Goal: Information Seeking & Learning: Learn about a topic

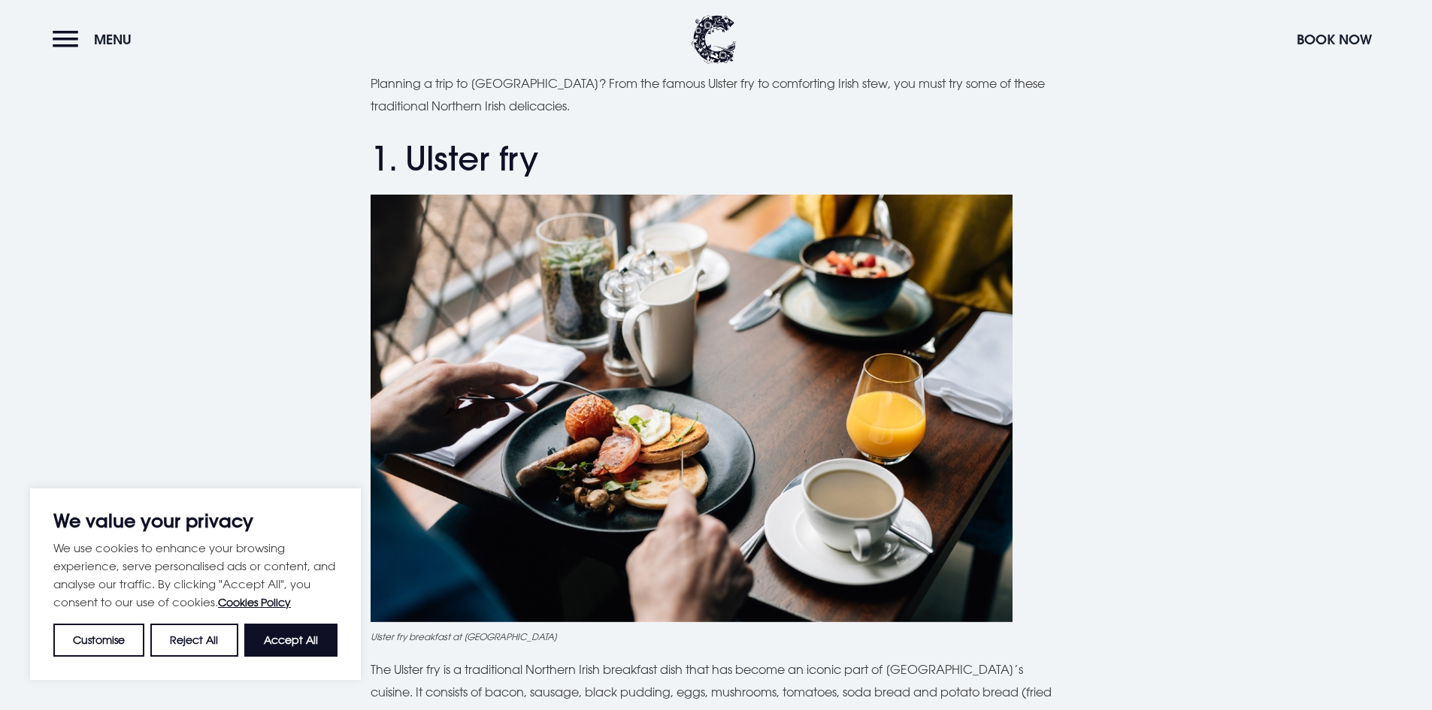
scroll to position [676, 0]
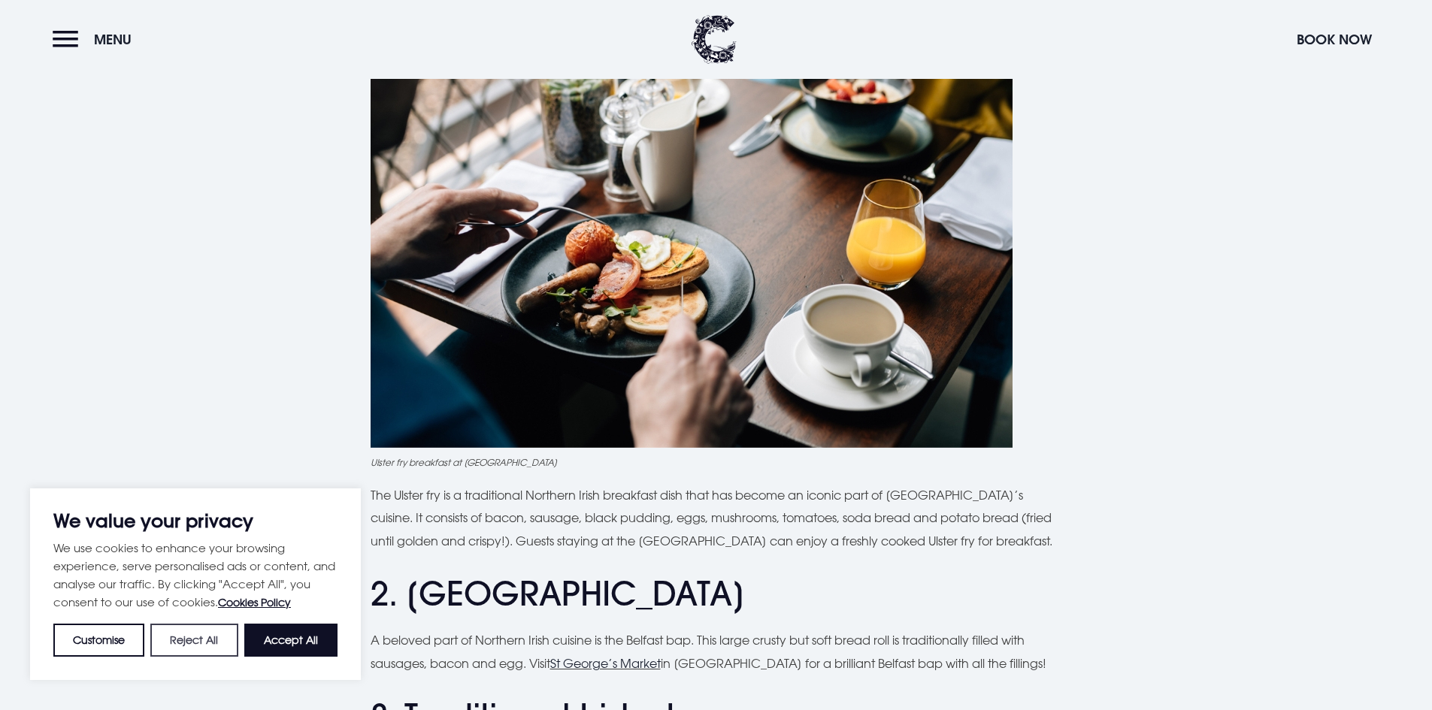
click at [192, 637] on button "Reject All" at bounding box center [193, 640] width 87 height 33
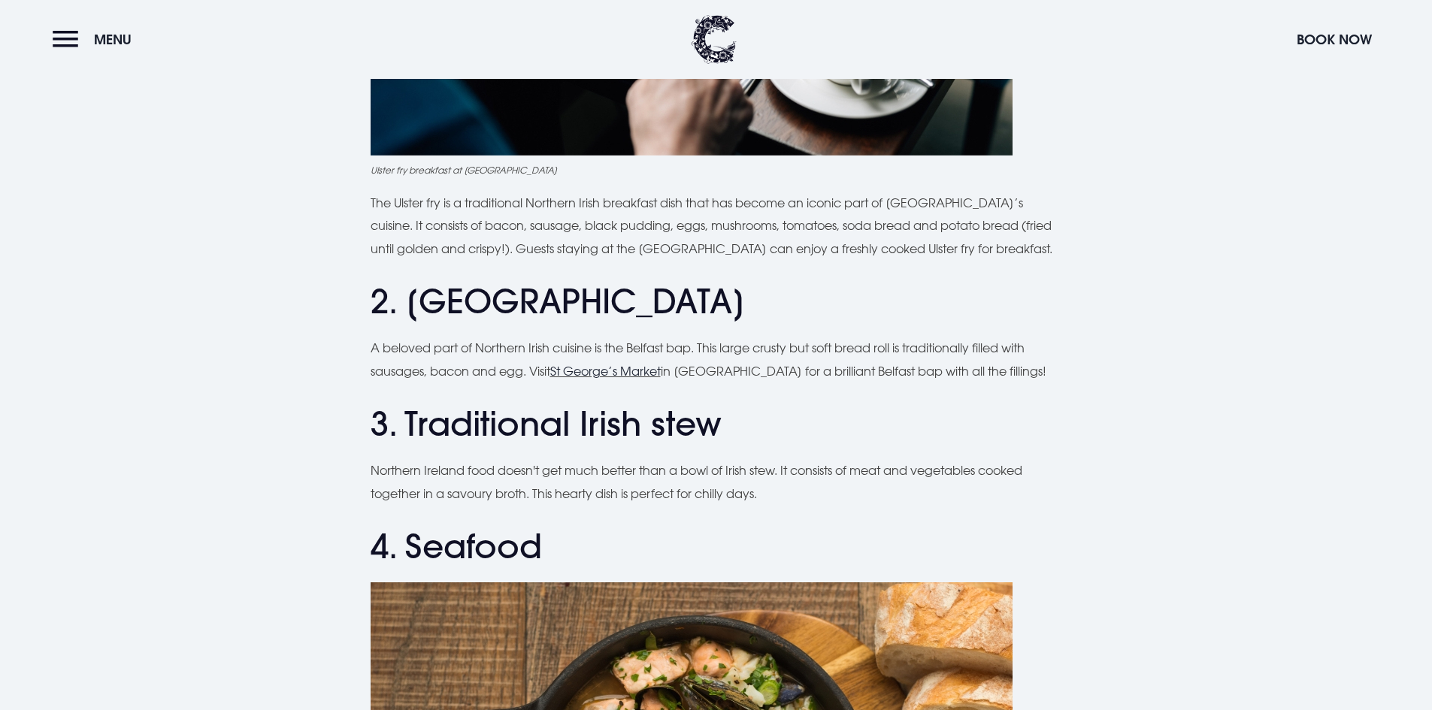
scroll to position [977, 0]
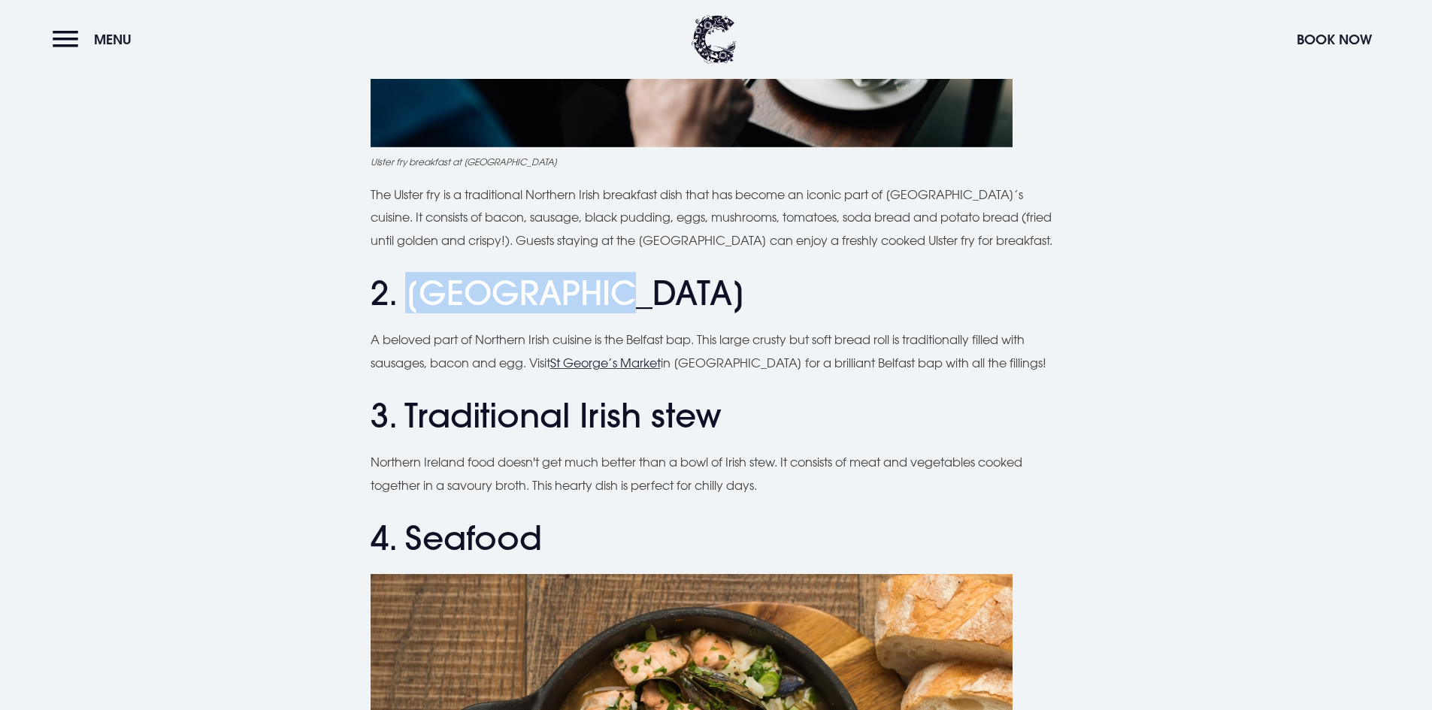
drag, startPoint x: 413, startPoint y: 301, endPoint x: 644, endPoint y: 295, distance: 231.5
click at [644, 295] on h2 "2. [GEOGRAPHIC_DATA]" at bounding box center [715, 294] width 691 height 40
copy h2 "Belfast bap"
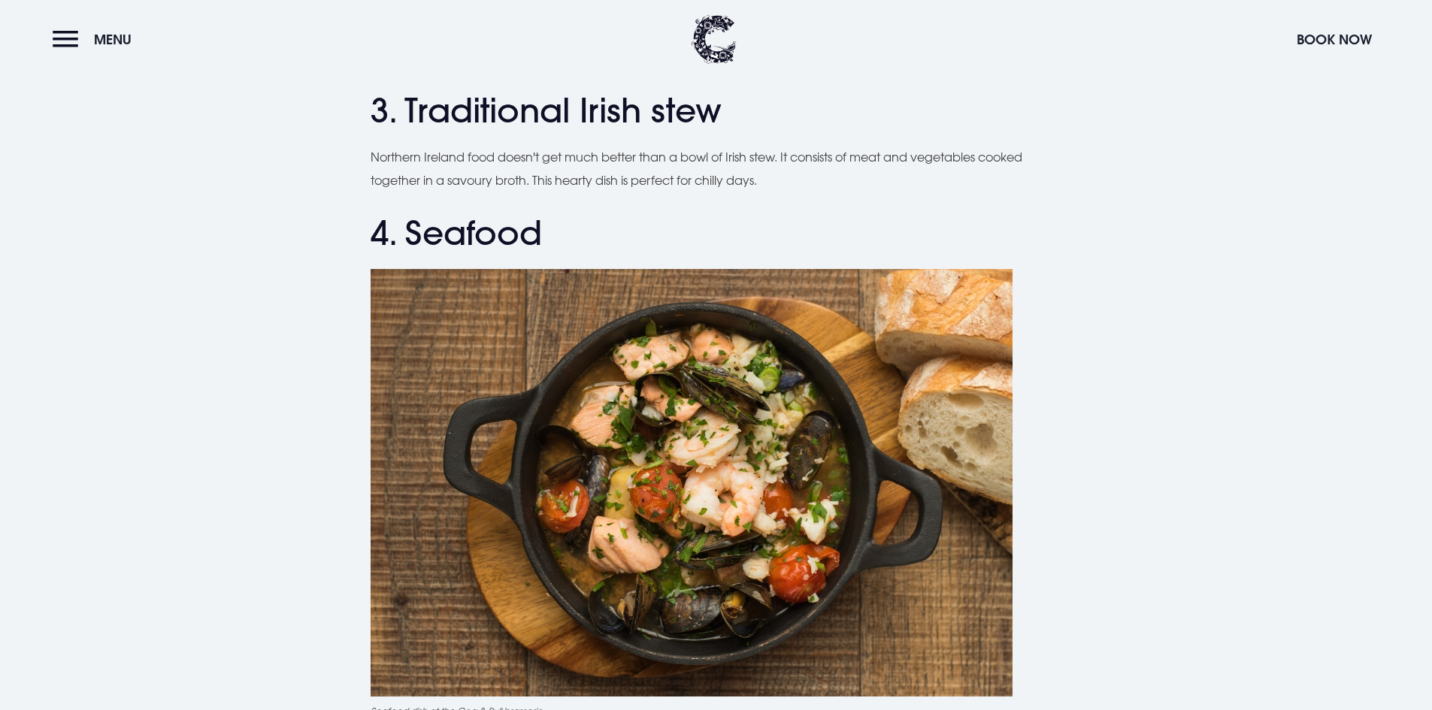
scroll to position [1278, 0]
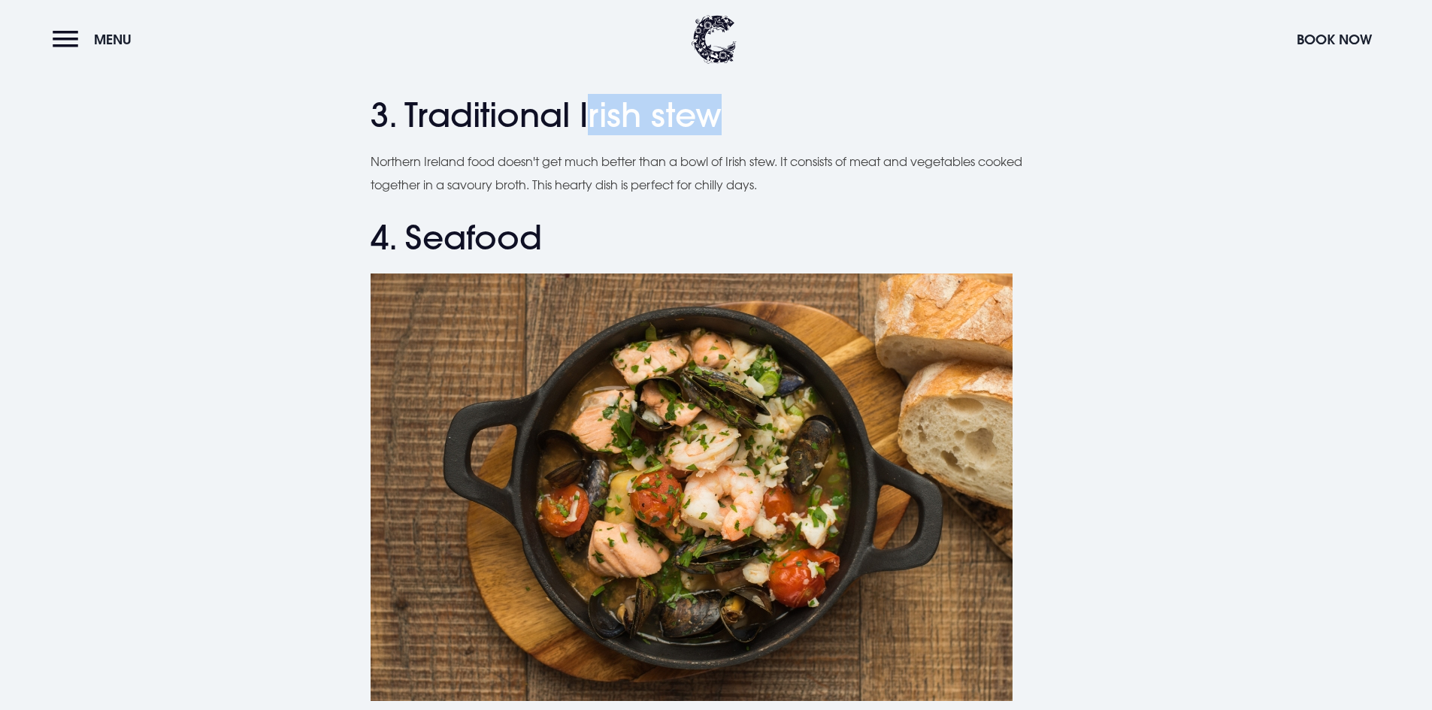
drag, startPoint x: 587, startPoint y: 116, endPoint x: 736, endPoint y: 114, distance: 149.6
click at [736, 114] on h2 "3. Traditional Irish stew" at bounding box center [715, 115] width 691 height 40
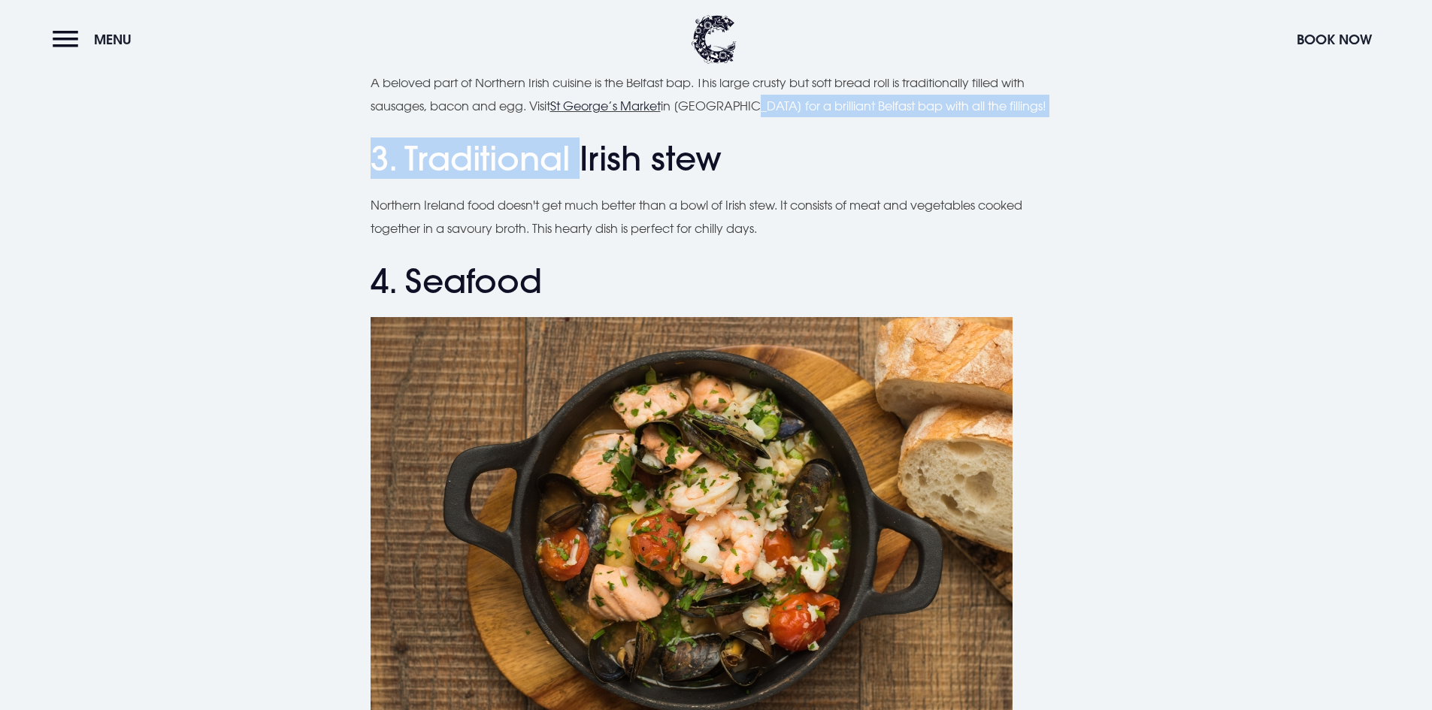
scroll to position [1211, 0]
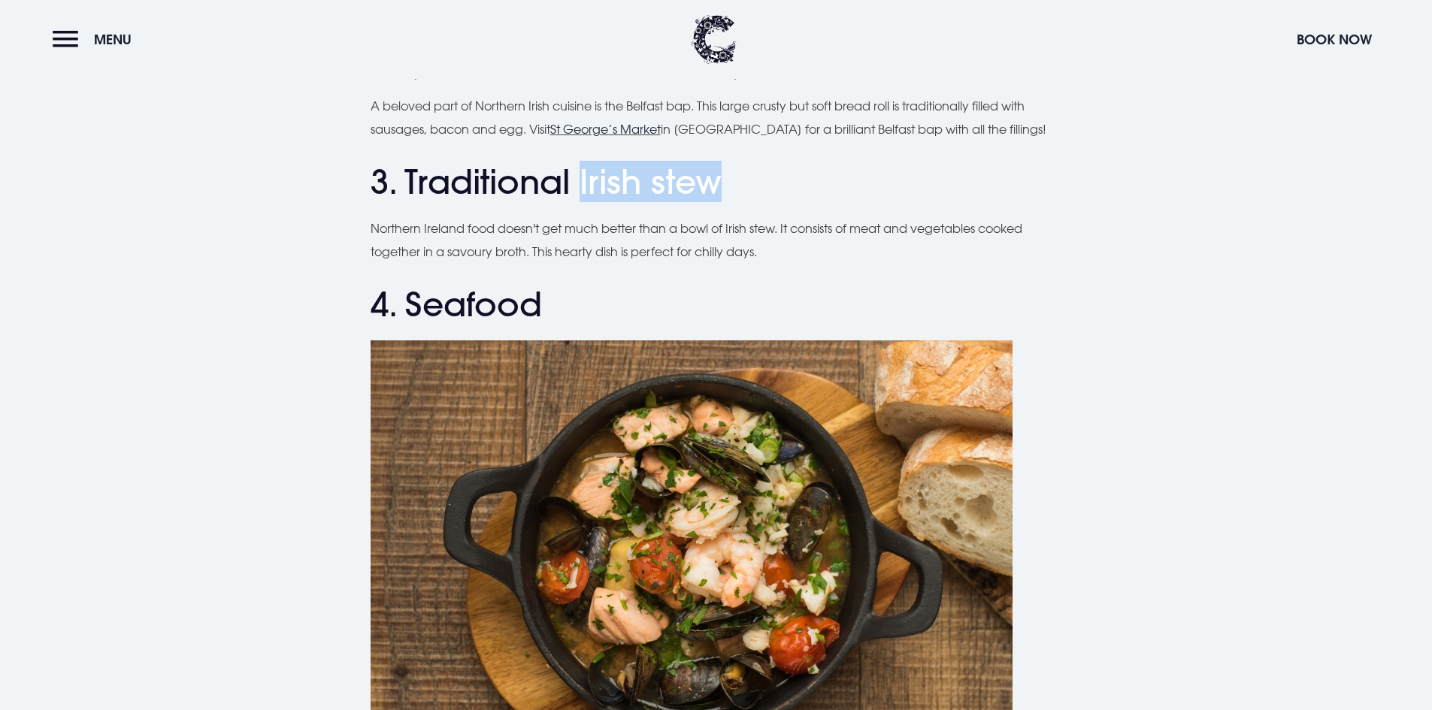
drag, startPoint x: 578, startPoint y: 110, endPoint x: 753, endPoint y: 163, distance: 182.8
click at [753, 163] on h2 "3. Traditional Irish stew" at bounding box center [715, 182] width 691 height 40
copy h2 "Irish stew"
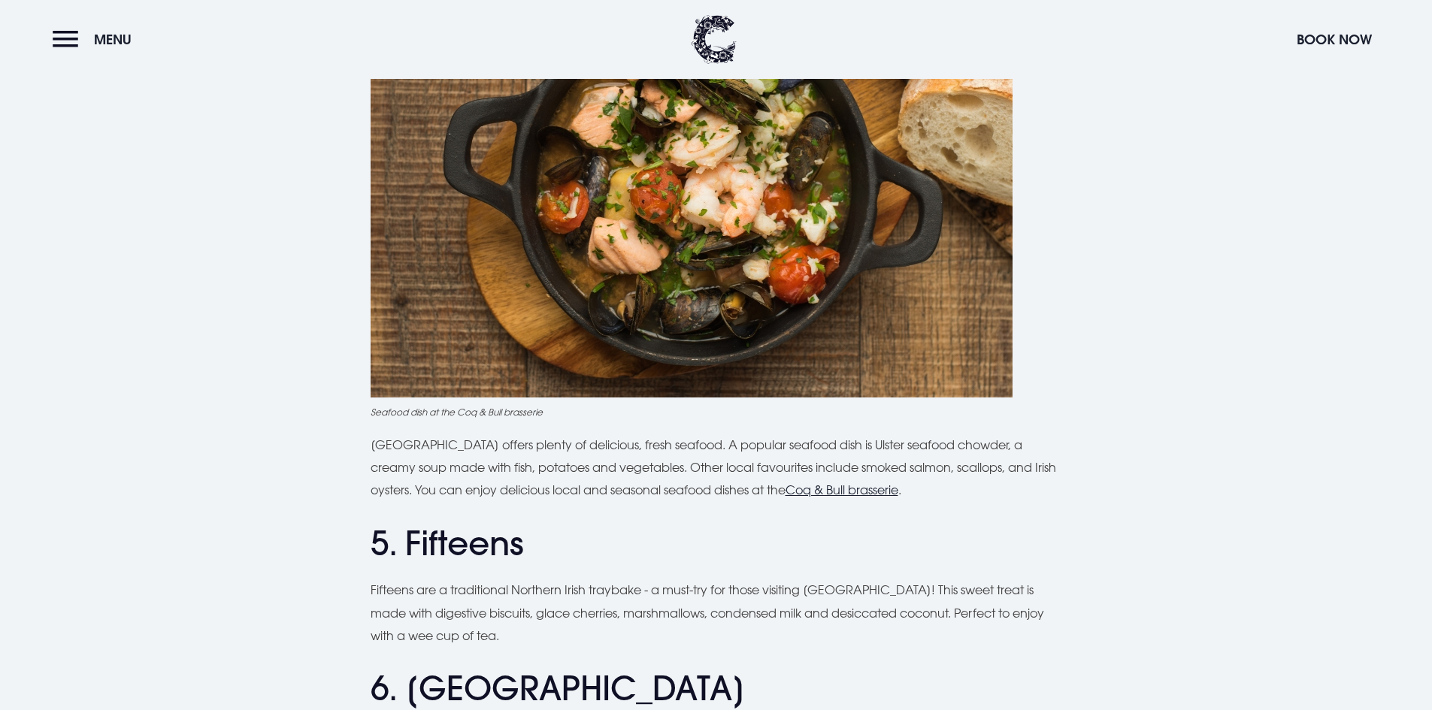
scroll to position [1586, 0]
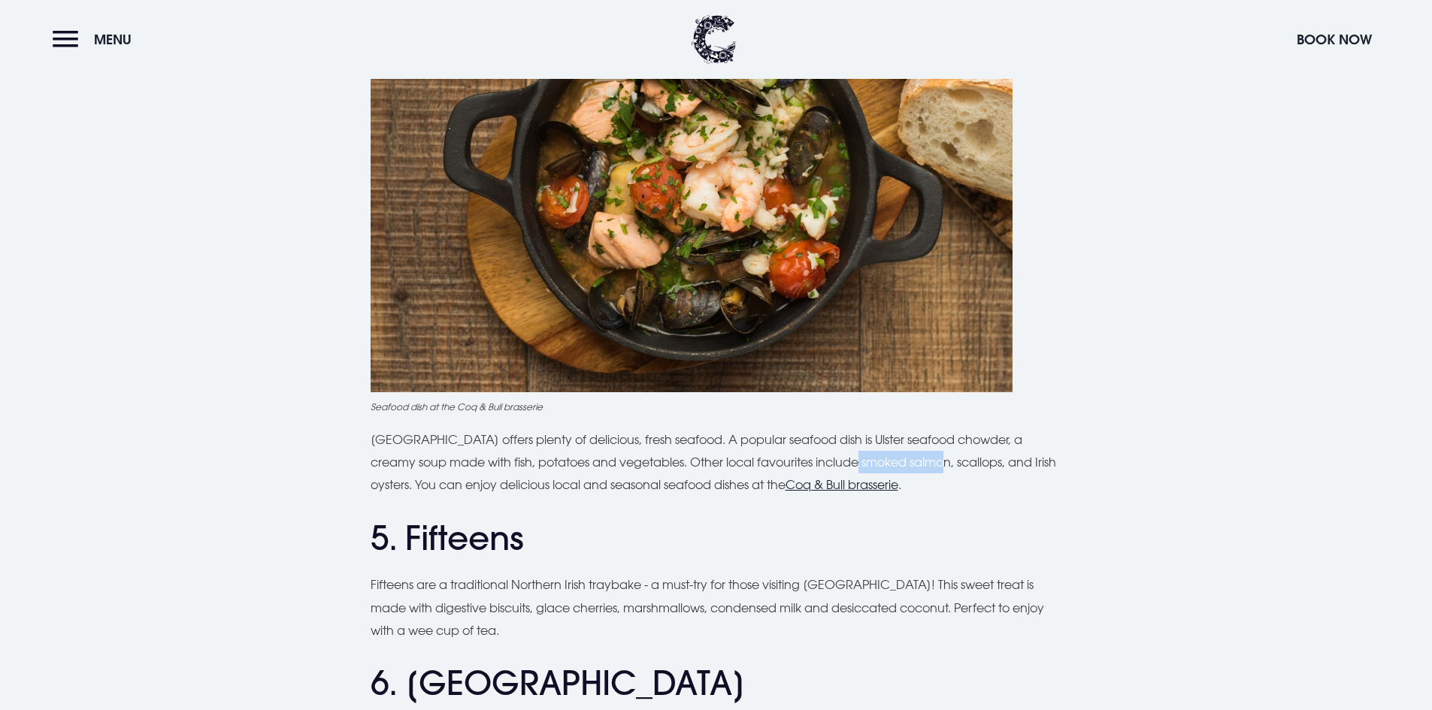
drag, startPoint x: 824, startPoint y: 458, endPoint x: 913, endPoint y: 462, distance: 88.8
click at [913, 462] on p "[GEOGRAPHIC_DATA] offers plenty of delicious, fresh seafood. A popular seafood …" at bounding box center [715, 462] width 691 height 68
copy p "smoked salmon"
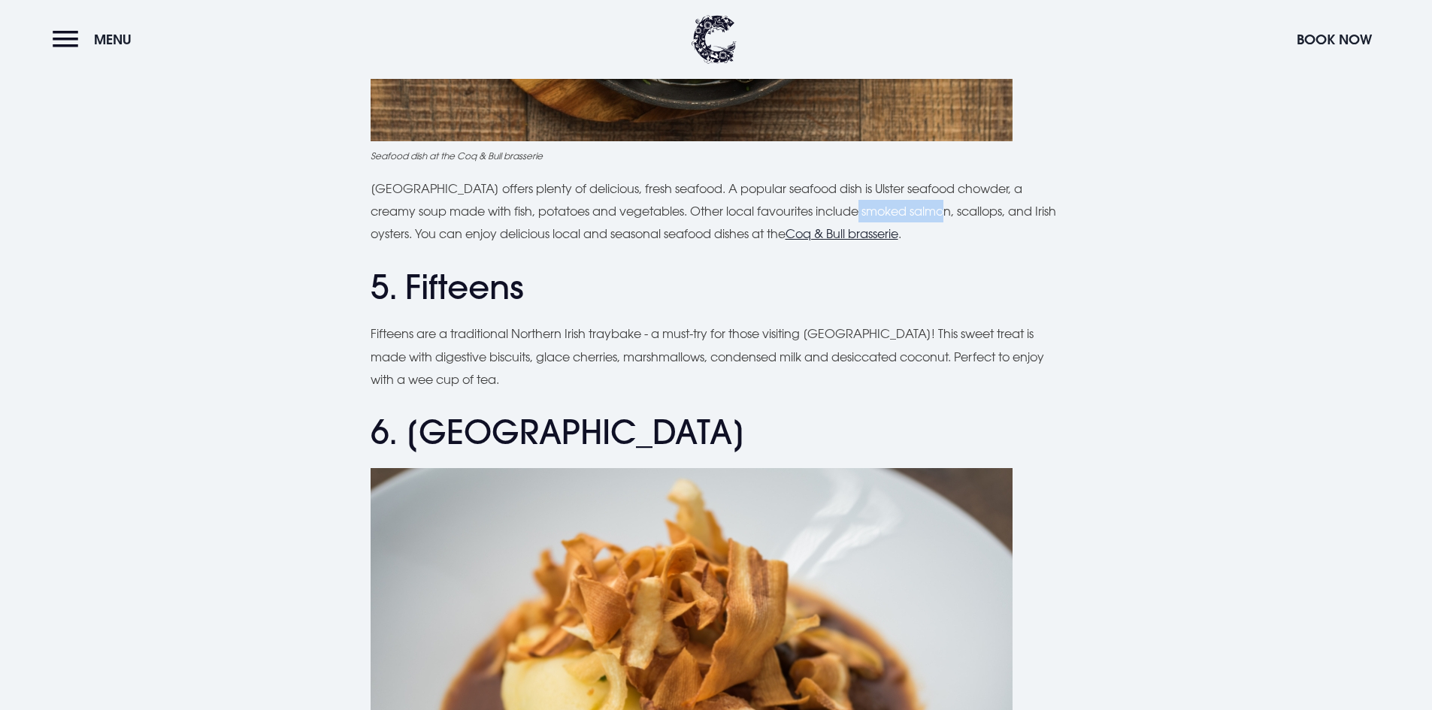
scroll to position [1662, 0]
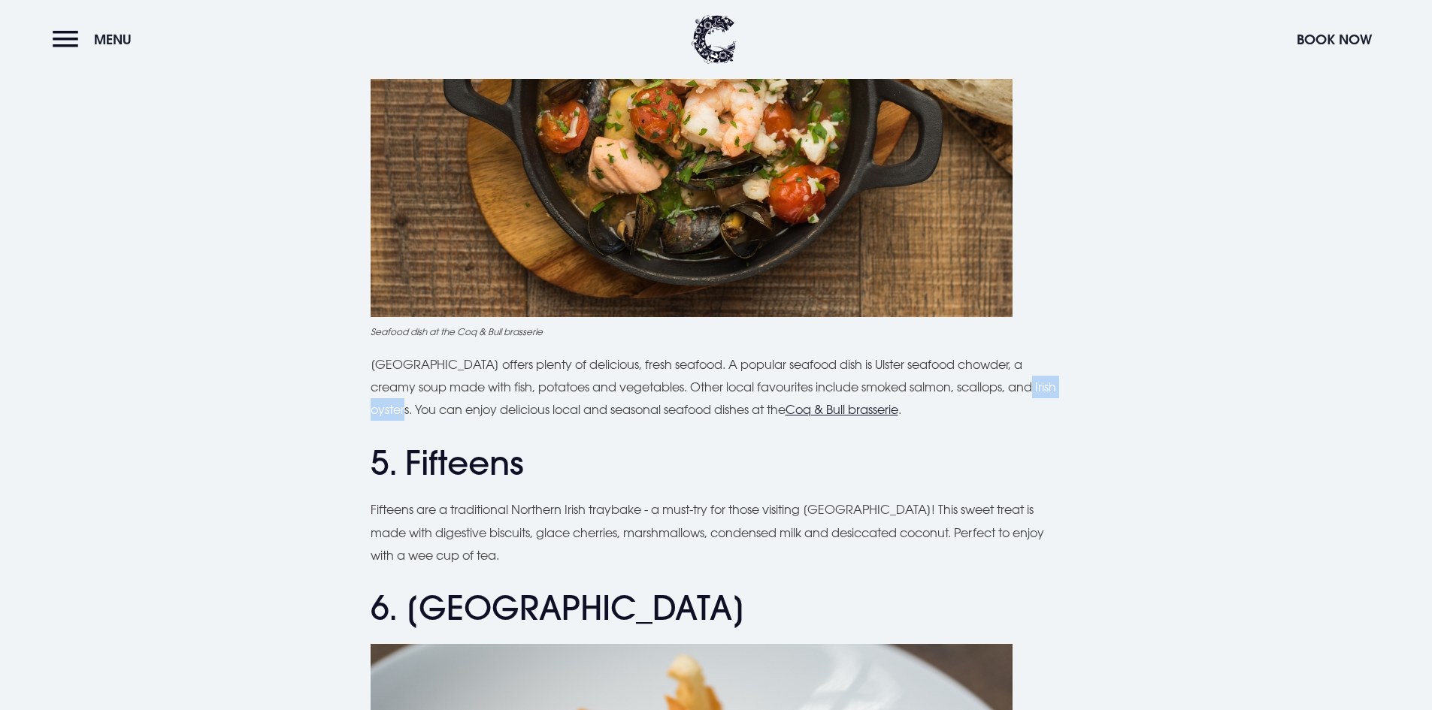
drag, startPoint x: 1000, startPoint y: 390, endPoint x: 408, endPoint y: 408, distance: 592.4
click at [408, 408] on p "[GEOGRAPHIC_DATA] offers plenty of delicious, fresh seafood. A popular seafood …" at bounding box center [715, 387] width 691 height 68
copy p "Irish oysters"
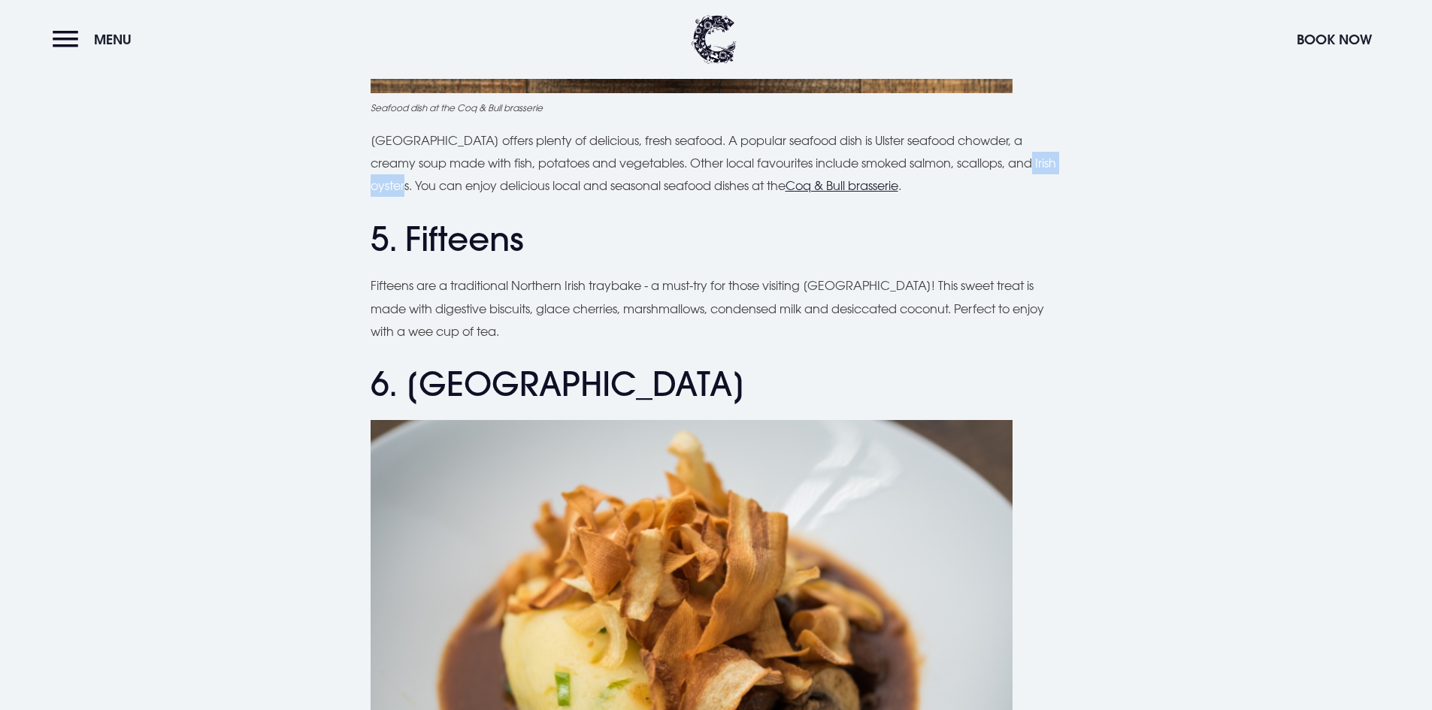
scroll to position [1887, 0]
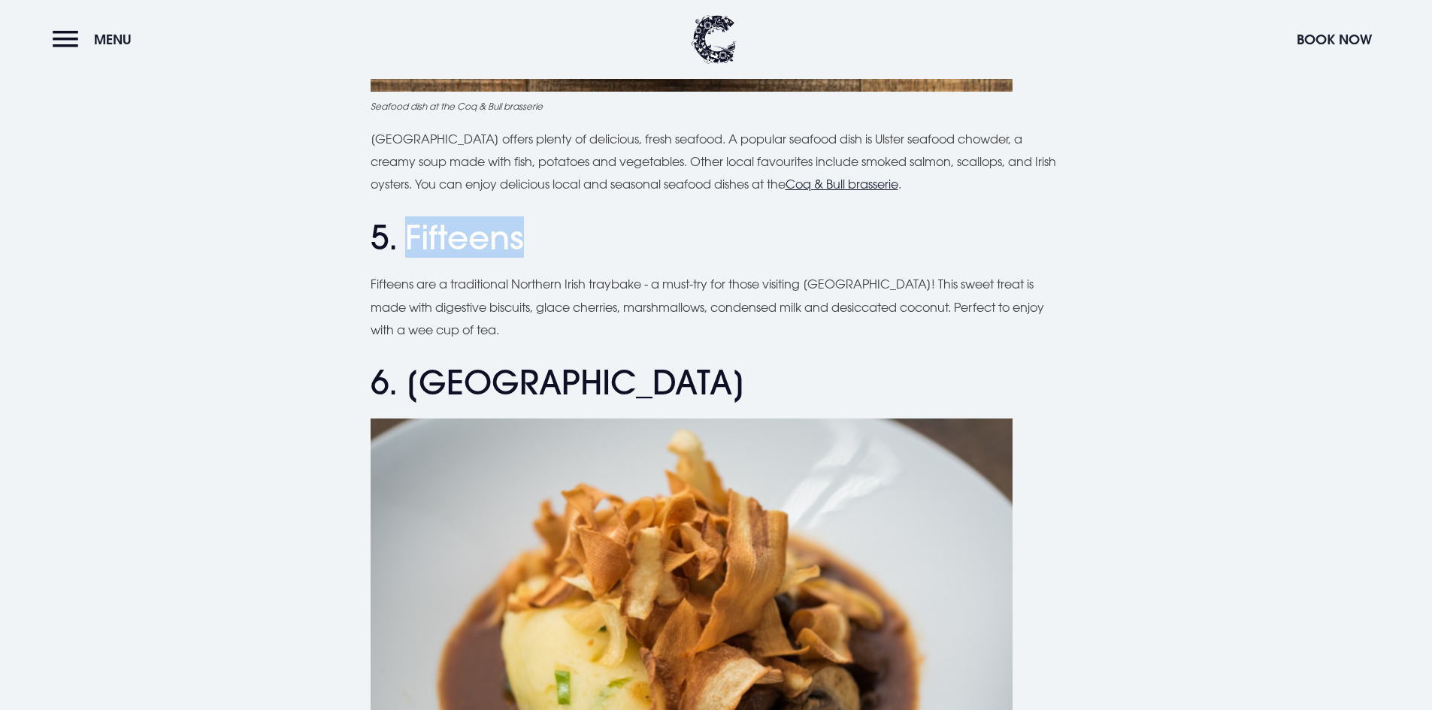
drag, startPoint x: 407, startPoint y: 234, endPoint x: 561, endPoint y: 232, distance: 154.8
click at [561, 232] on h2 "5. Fifteens" at bounding box center [715, 238] width 691 height 40
copy h2 "Fifteens"
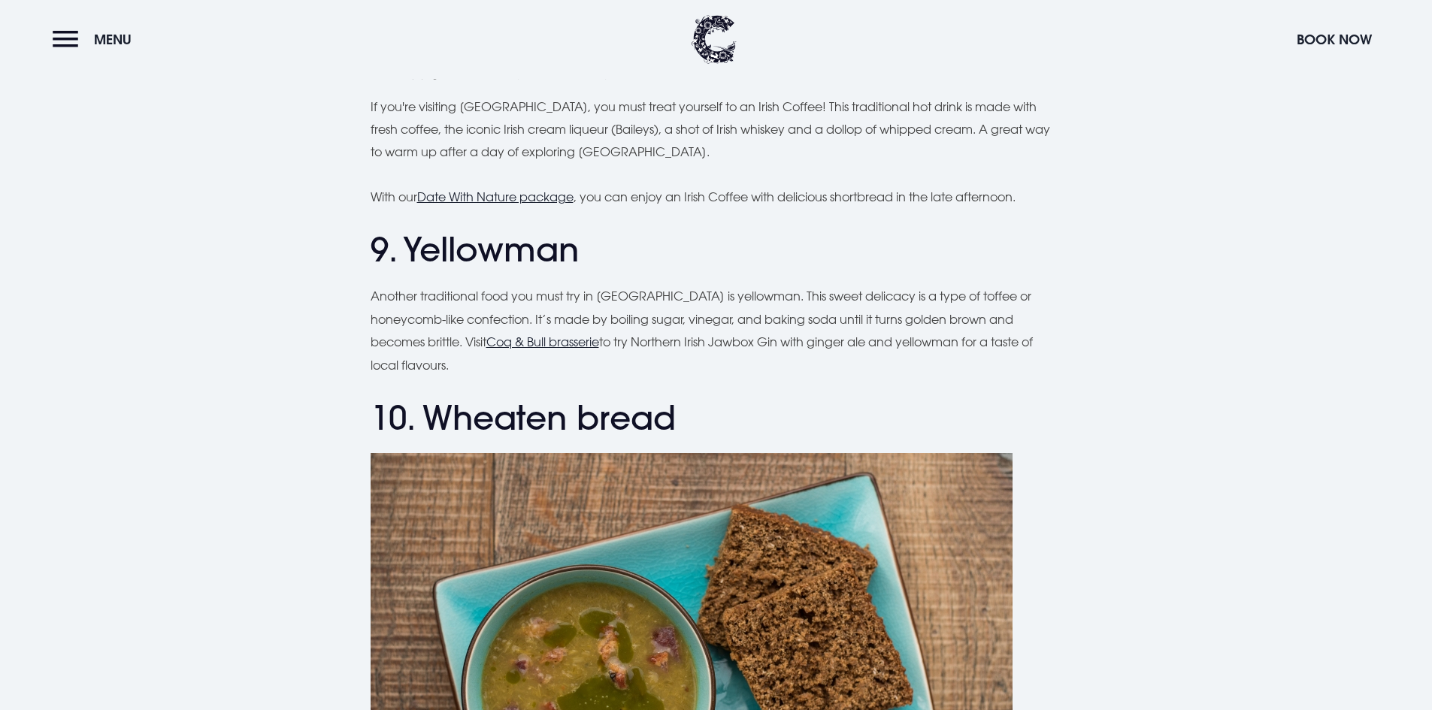
scroll to position [3465, 0]
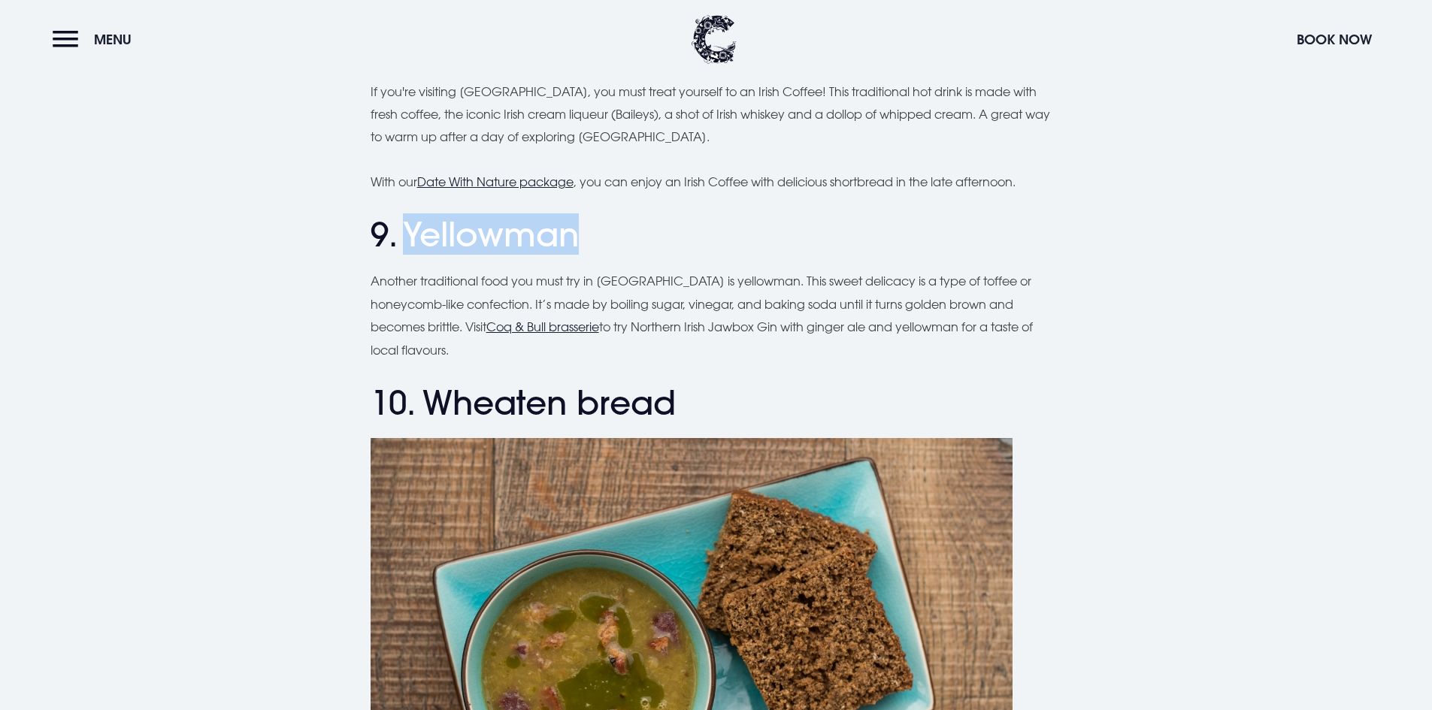
drag, startPoint x: 409, startPoint y: 236, endPoint x: 591, endPoint y: 238, distance: 181.9
click at [591, 238] on h2 "9. Yellowman" at bounding box center [715, 235] width 691 height 40
copy h2 "Yellowman"
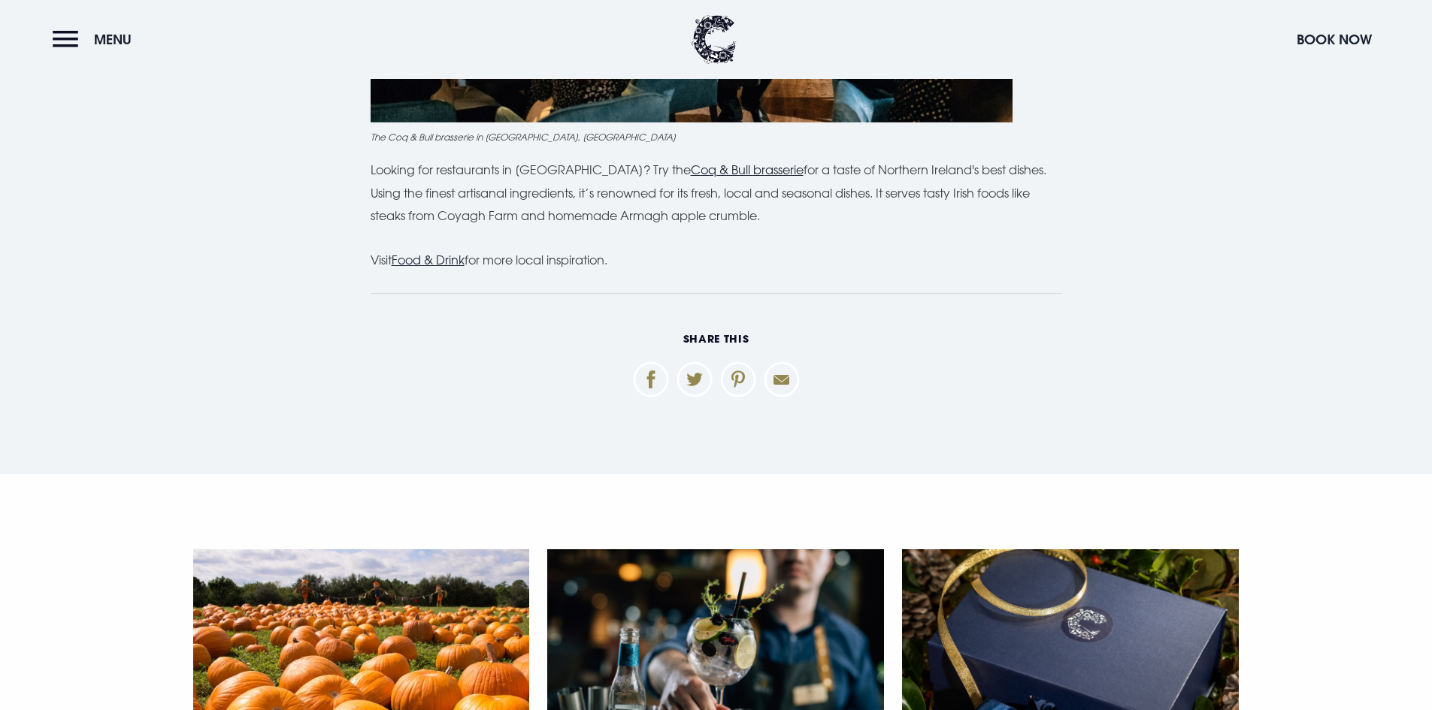
scroll to position [4825, 0]
